Goal: Task Accomplishment & Management: Manage account settings

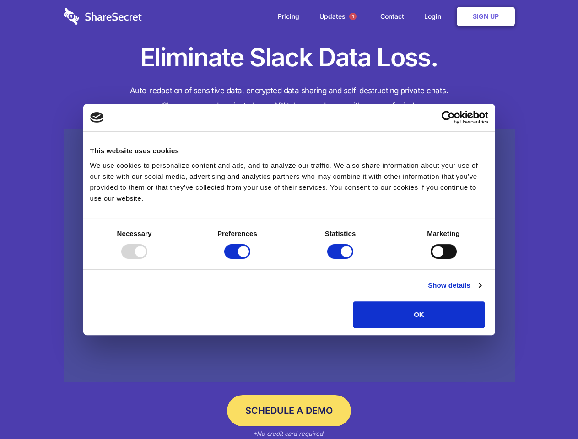
click at [147, 259] on div at bounding box center [134, 251] width 26 height 15
click at [250, 259] on input "Preferences" at bounding box center [237, 251] width 26 height 15
checkbox input "false"
click at [341, 259] on input "Statistics" at bounding box center [340, 251] width 26 height 15
checkbox input "false"
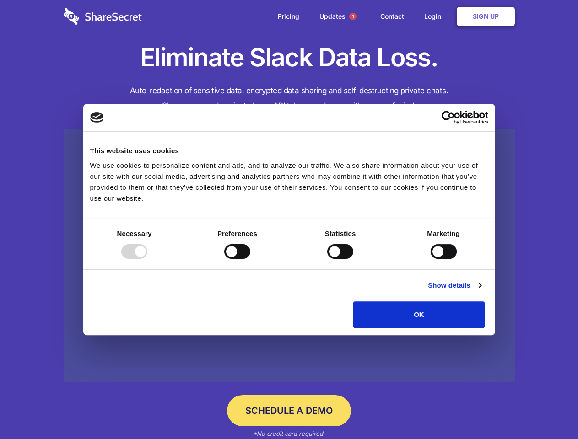
click at [431, 259] on input "Marketing" at bounding box center [444, 251] width 26 height 15
checkbox input "true"
